Goal: Communication & Community: Answer question/provide support

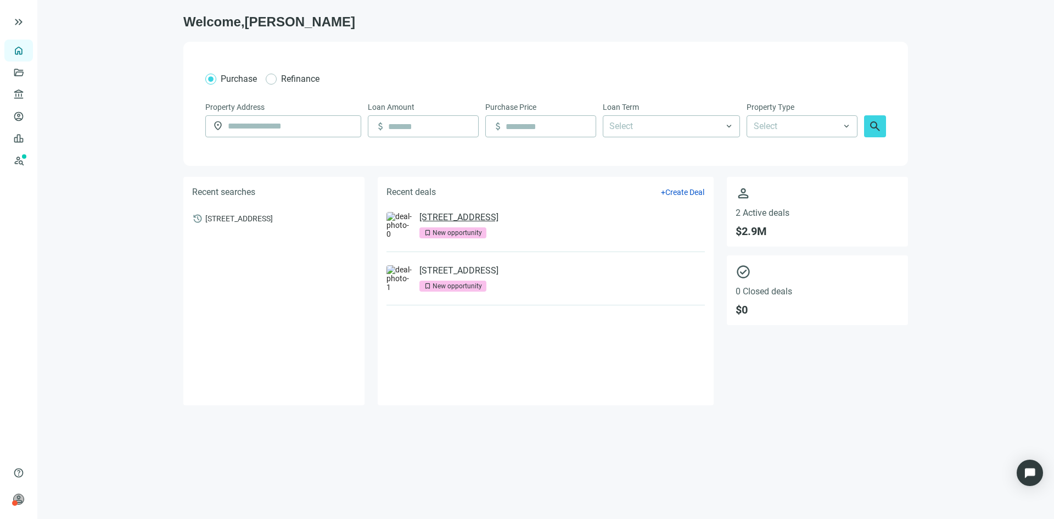
click at [454, 214] on link "[STREET_ADDRESS]" at bounding box center [458, 217] width 79 height 11
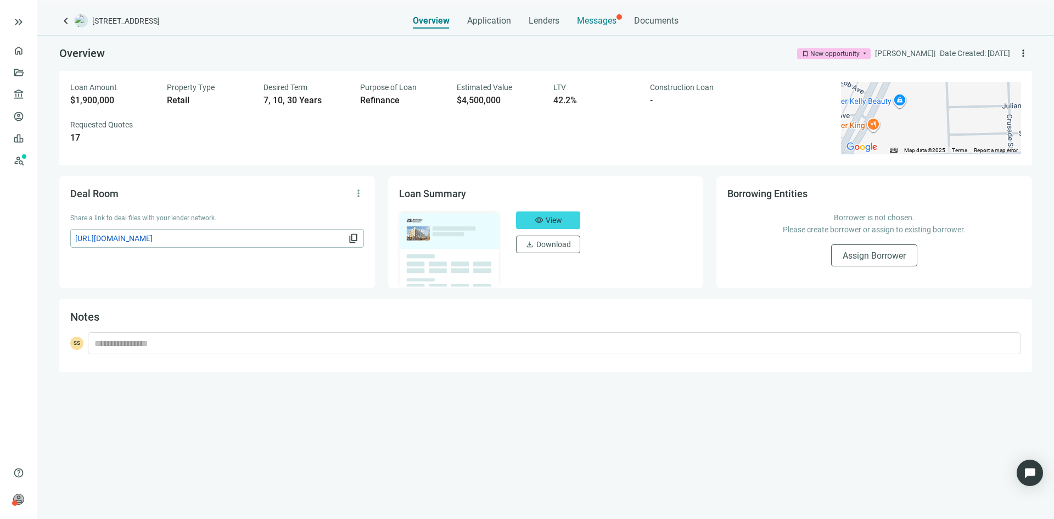
click at [599, 21] on span "Messages" at bounding box center [597, 20] width 40 height 10
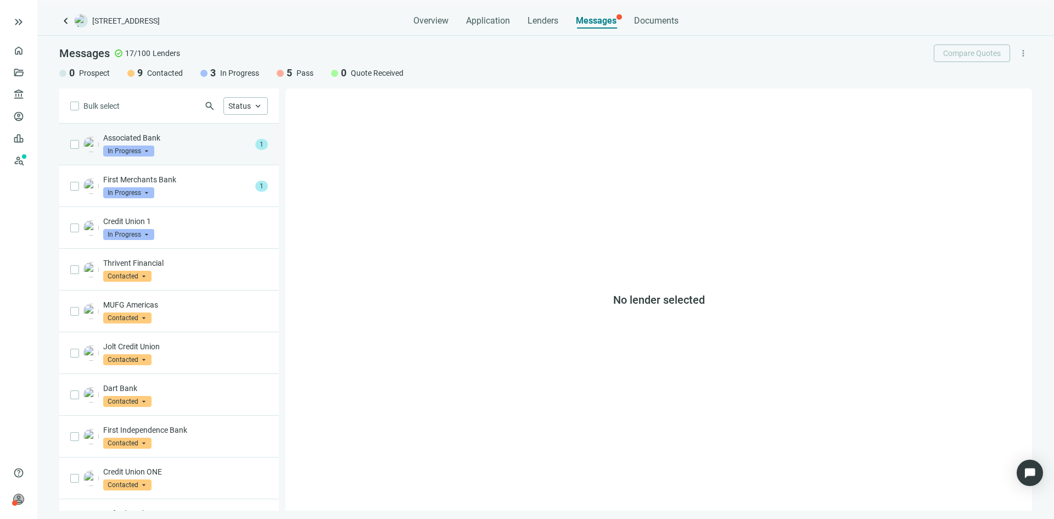
click at [188, 149] on div "Associated Bank In Progress arrow_drop_down" at bounding box center [177, 144] width 148 height 24
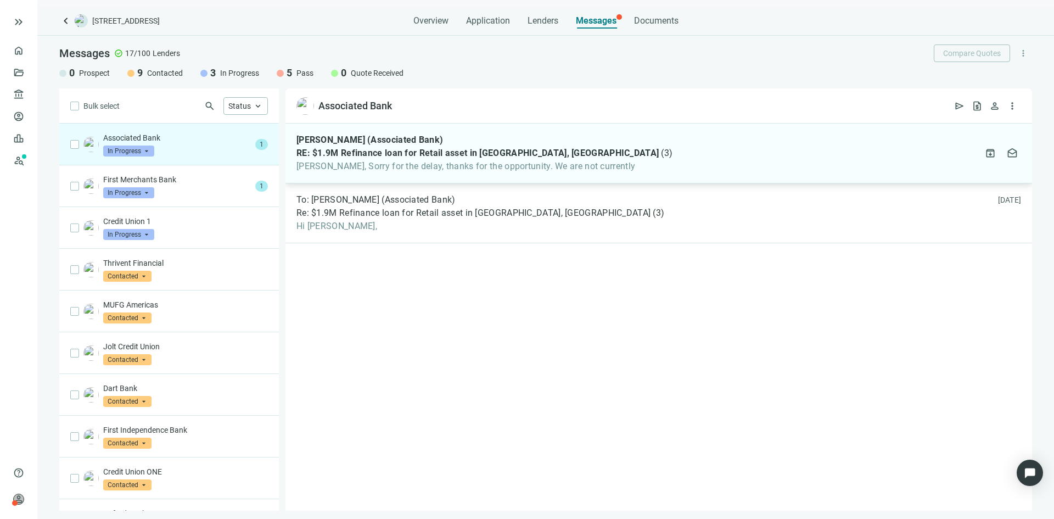
click at [402, 158] on span "RE: $1.9M Refinance loan for Retail asset in [GEOGRAPHIC_DATA], [GEOGRAPHIC_DAT…" at bounding box center [477, 153] width 362 height 11
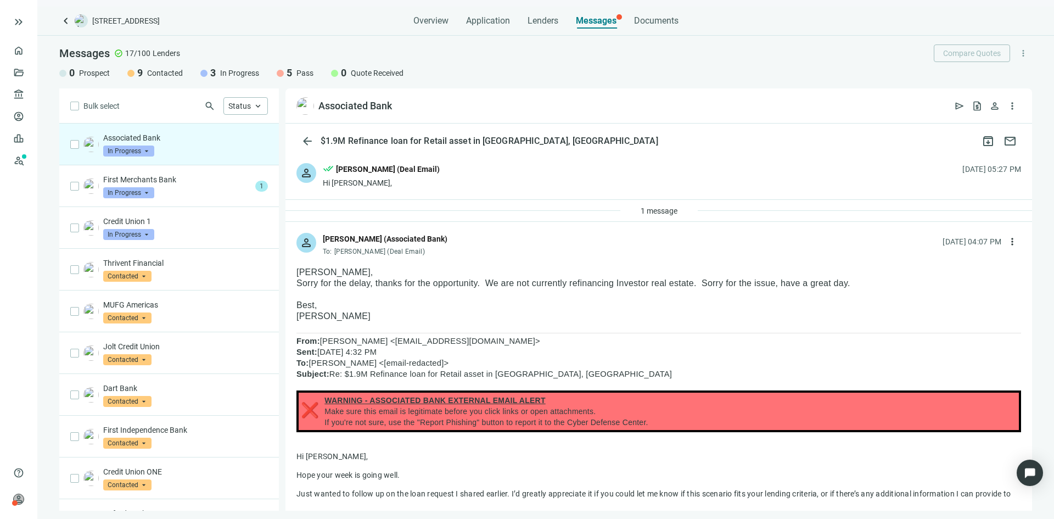
click at [139, 150] on span "In Progress" at bounding box center [128, 150] width 51 height 11
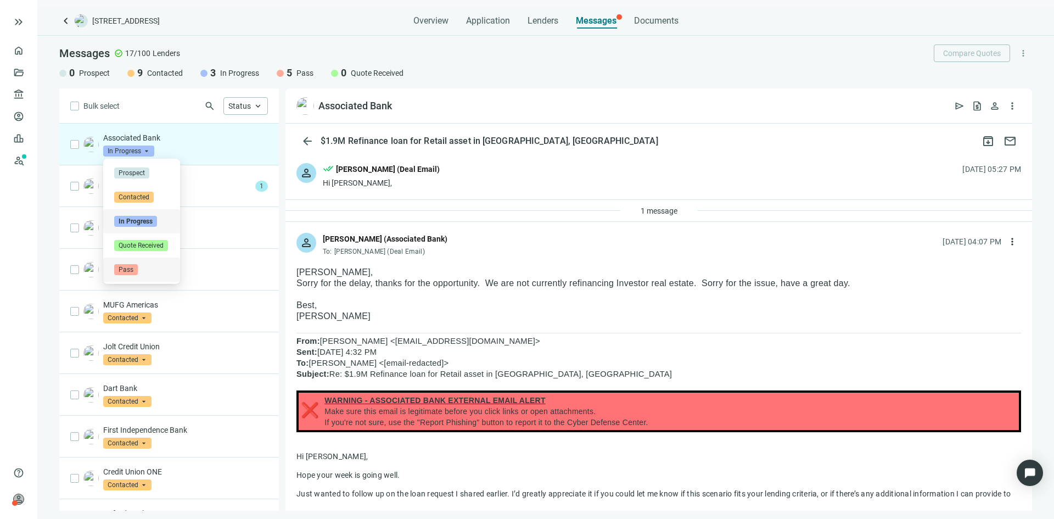
click at [133, 267] on span "Pass" at bounding box center [126, 269] width 24 height 11
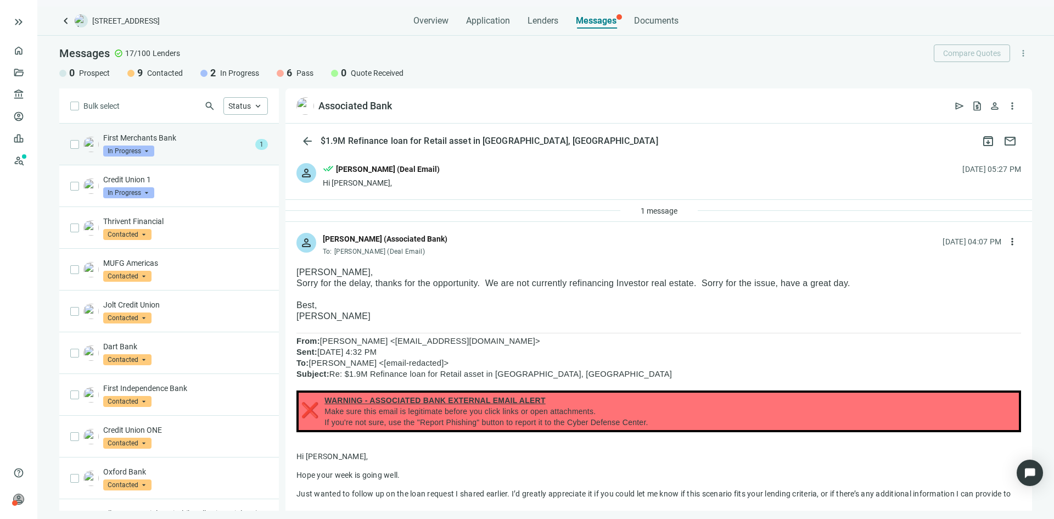
click at [194, 148] on div "First Merchants Bank In Progress arrow_drop_down" at bounding box center [177, 144] width 148 height 24
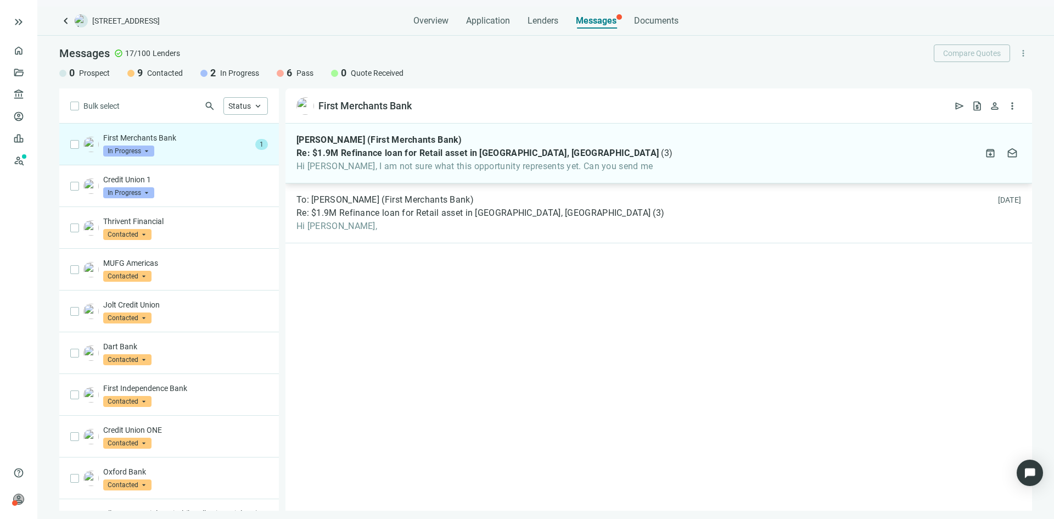
click at [378, 167] on span "Hi [PERSON_NAME], I am not sure what this opportunity represents yet. Can you s…" at bounding box center [484, 166] width 376 height 11
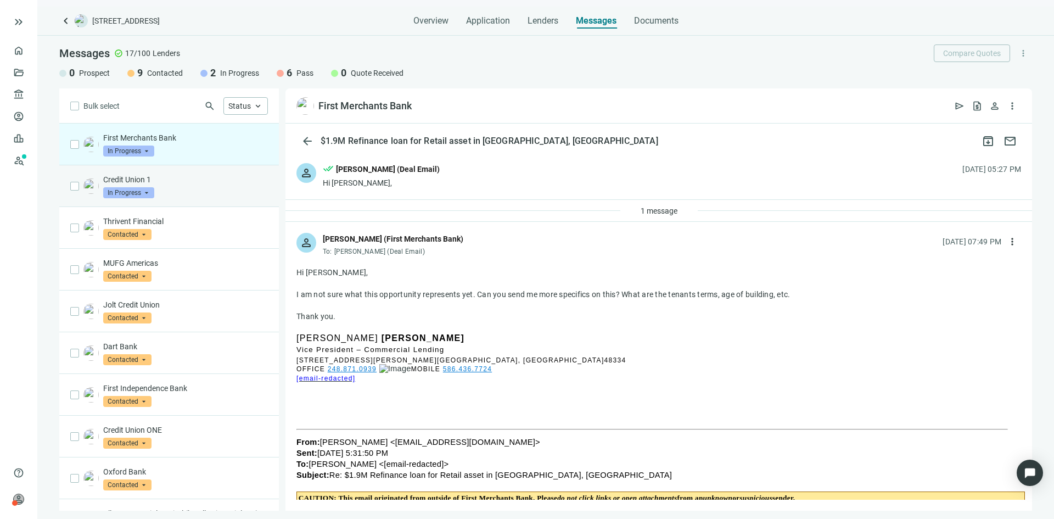
click at [175, 178] on p "Credit Union 1" at bounding box center [185, 179] width 165 height 11
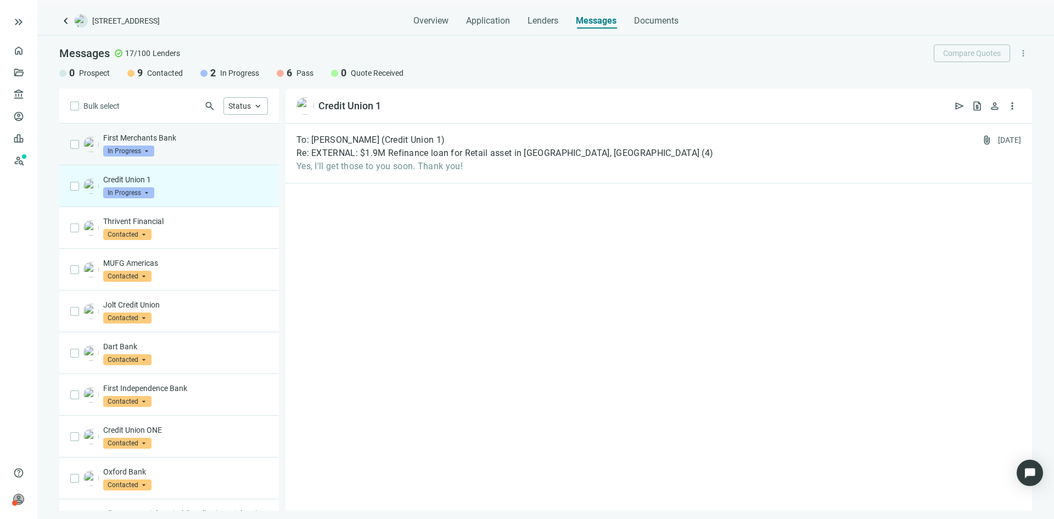
click at [189, 154] on div "First Merchants Bank In Progress arrow_drop_down" at bounding box center [185, 144] width 165 height 24
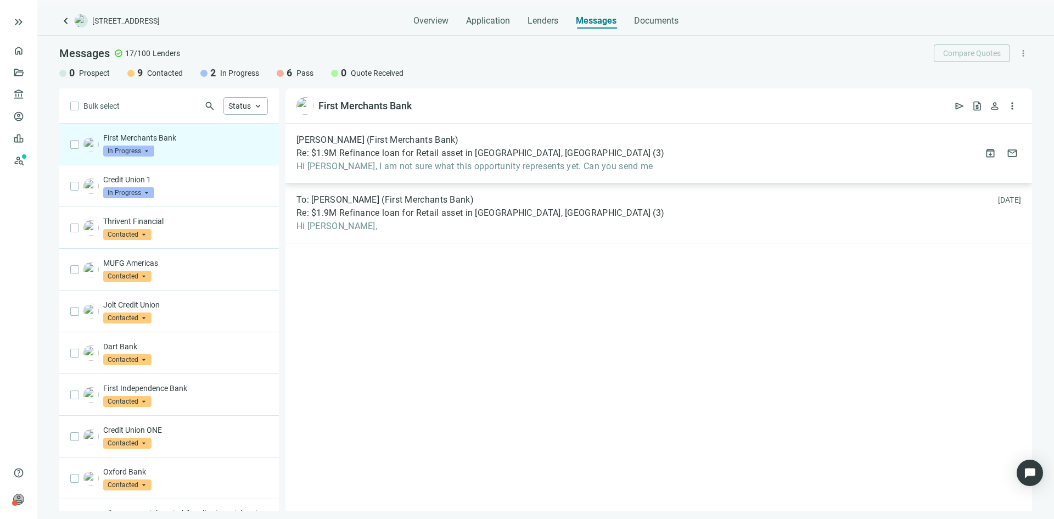
click at [501, 173] on div "[PERSON_NAME] (First Merchants Bank) Re: $1.9M Refinance loan for Retail asset …" at bounding box center [658, 153] width 746 height 60
